Goal: Check status: Check status

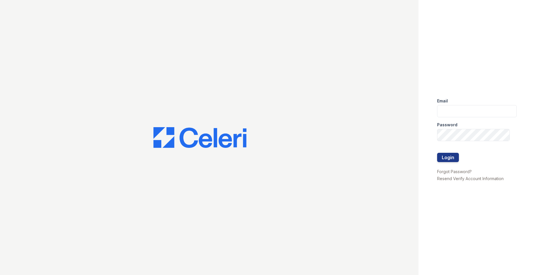
type input "[EMAIL_ADDRESS][DOMAIN_NAME]"
click at [468, 193] on div "Email [EMAIL_ADDRESS][DOMAIN_NAME] Password Login Forgot Password? Resend Verif…" at bounding box center [487, 137] width 139 height 275
click at [446, 154] on button "Login" at bounding box center [448, 157] width 22 height 9
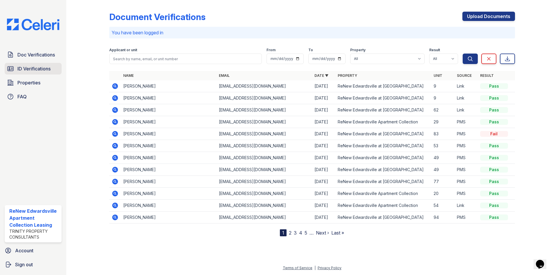
click at [32, 71] on span "ID Verifications" at bounding box center [33, 68] width 33 height 7
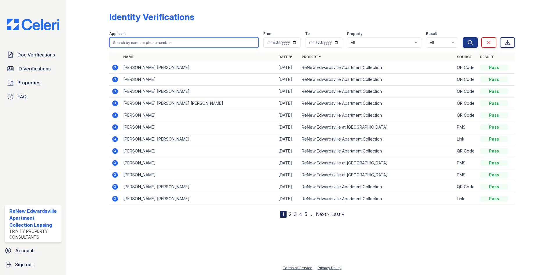
click at [153, 39] on input "search" at bounding box center [183, 42] width 149 height 10
type input "[PERSON_NAME]"
click at [463, 37] on button "Search" at bounding box center [470, 42] width 15 height 10
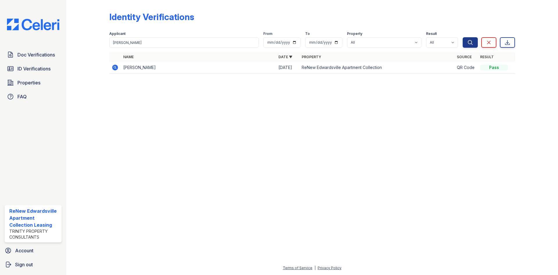
click at [157, 67] on td "[PERSON_NAME]" at bounding box center [198, 68] width 155 height 12
click at [116, 67] on icon at bounding box center [115, 67] width 6 height 6
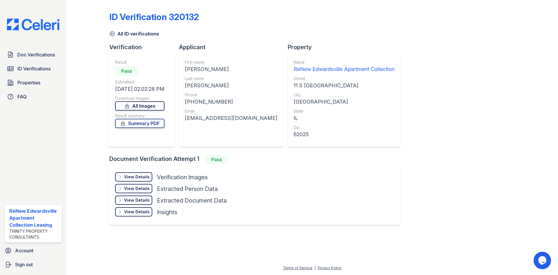
click at [153, 107] on link "All Images" at bounding box center [139, 105] width 49 height 9
drag, startPoint x: 34, startPoint y: 68, endPoint x: 53, endPoint y: 64, distance: 20.1
click at [34, 68] on span "ID Verifications" at bounding box center [33, 68] width 33 height 7
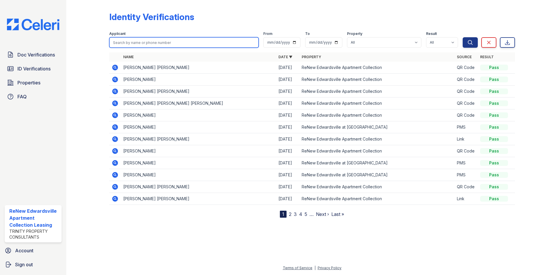
click at [143, 42] on input "search" at bounding box center [183, 42] width 149 height 10
type input "ekka"
click at [463, 37] on button "Search" at bounding box center [470, 42] width 15 height 10
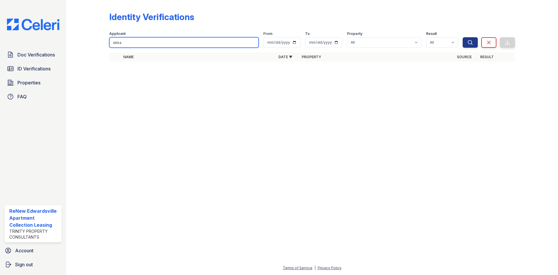
drag, startPoint x: 133, startPoint y: 43, endPoint x: 95, endPoint y: 44, distance: 38.7
click at [95, 44] on div "Identity Verifications Filter Applicant ekka From To Property All ReNew Edwards…" at bounding box center [312, 38] width 473 height 77
type input "lomesha"
click at [463, 37] on button "Search" at bounding box center [470, 42] width 15 height 10
click at [163, 37] on input "lomesha" at bounding box center [183, 42] width 149 height 10
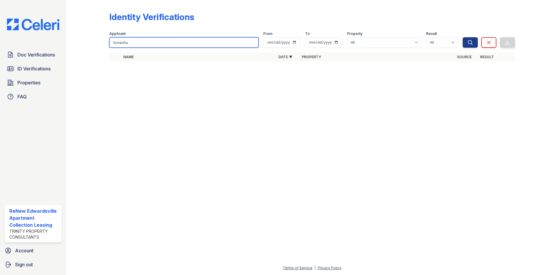
click at [463, 37] on button "Search" at bounding box center [470, 42] width 15 height 10
click at [159, 46] on input "lomesha" at bounding box center [183, 42] width 149 height 10
